Goal: Task Accomplishment & Management: Manage account settings

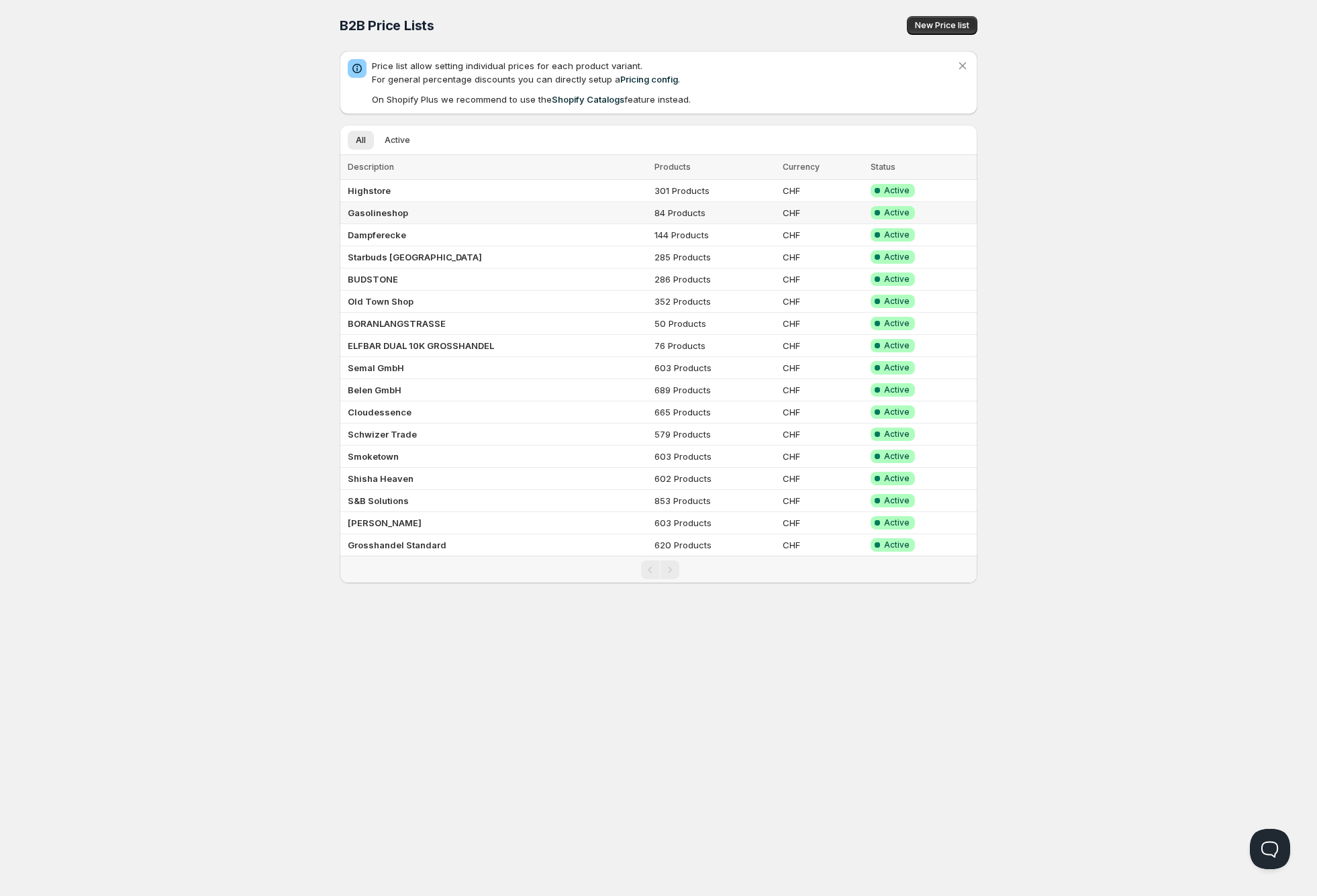
click at [390, 210] on b "Gasolineshop" at bounding box center [378, 212] width 61 height 11
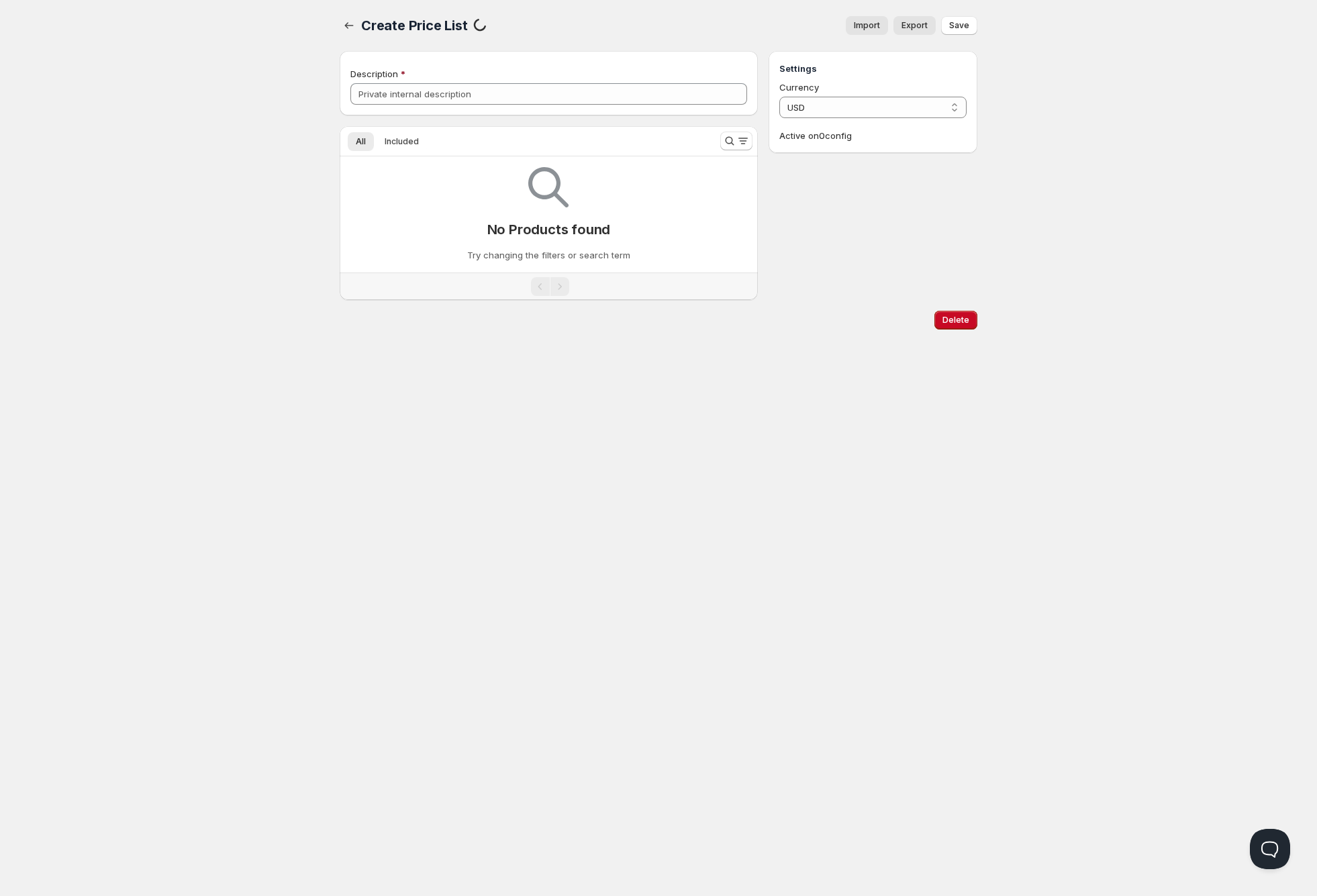
type input "Gasolineshop"
select select "CHF"
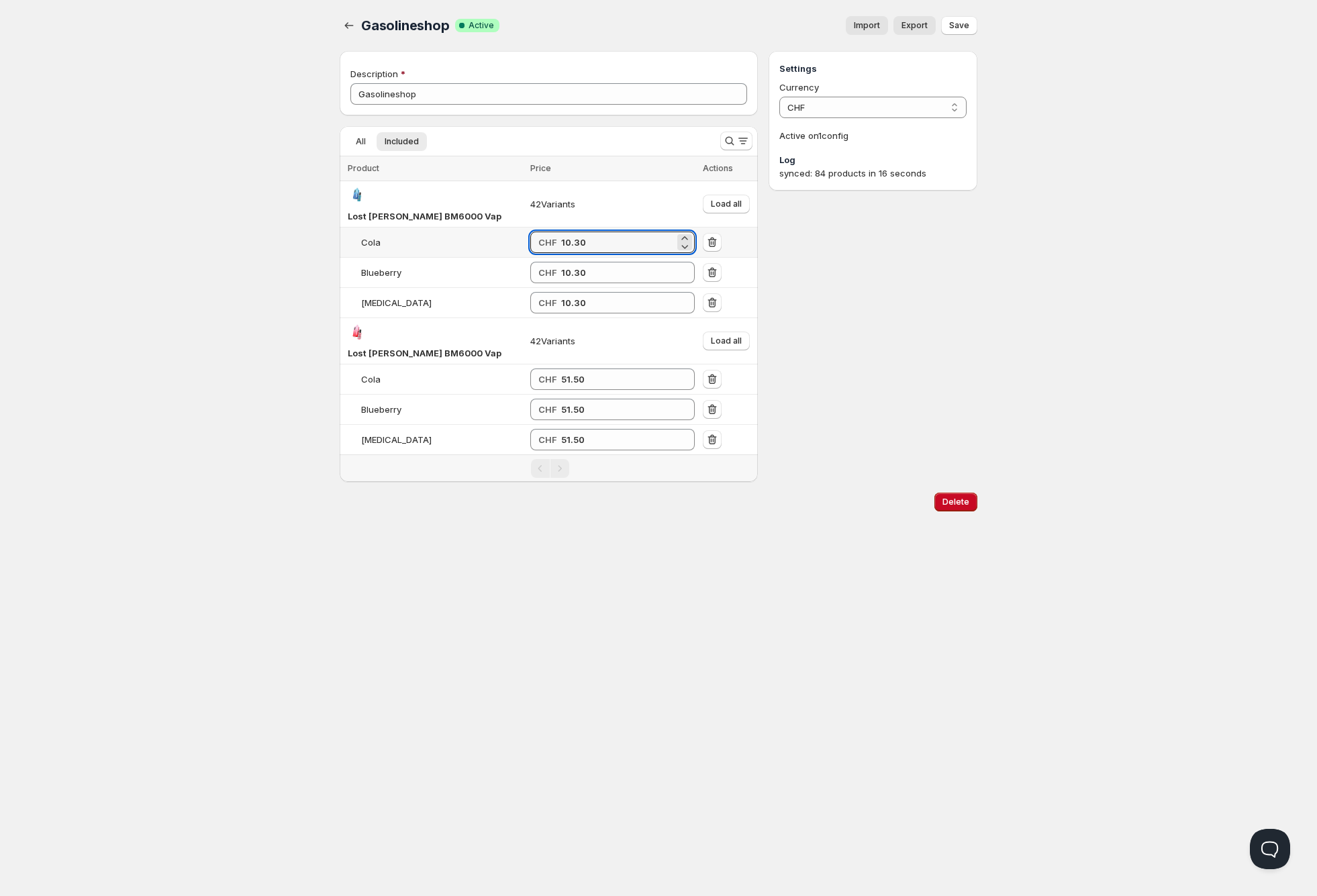
drag, startPoint x: 593, startPoint y: 223, endPoint x: 558, endPoint y: 222, distance: 35.0
click at [559, 232] on div "CHF 10.30" at bounding box center [613, 242] width 165 height 21
click at [216, 236] on div "Home Pricing Price lists Checkout Forms Submissions Settings Features Plans Gas…" at bounding box center [658, 448] width 1317 height 896
